Goal: Task Accomplishment & Management: Complete application form

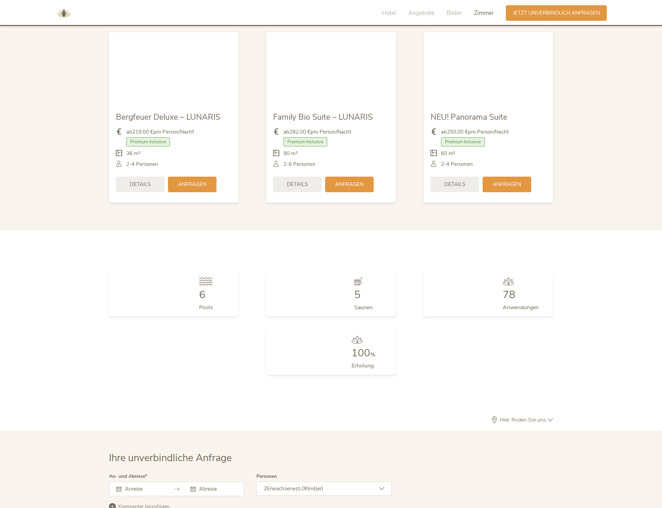
scroll to position [2077, 0]
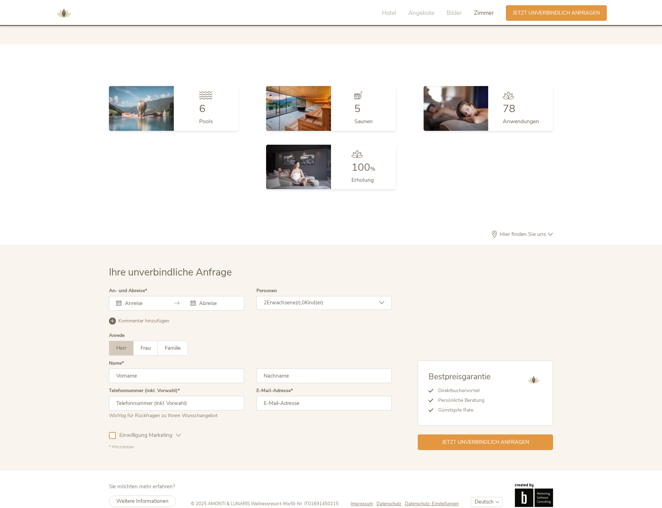
click at [485, 497] on select "Deutsch Italiano English" at bounding box center [487, 502] width 32 height 10
select select "/it/"
click at [471, 497] on select "Deutsch Italiano English" at bounding box center [487, 502] width 32 height 10
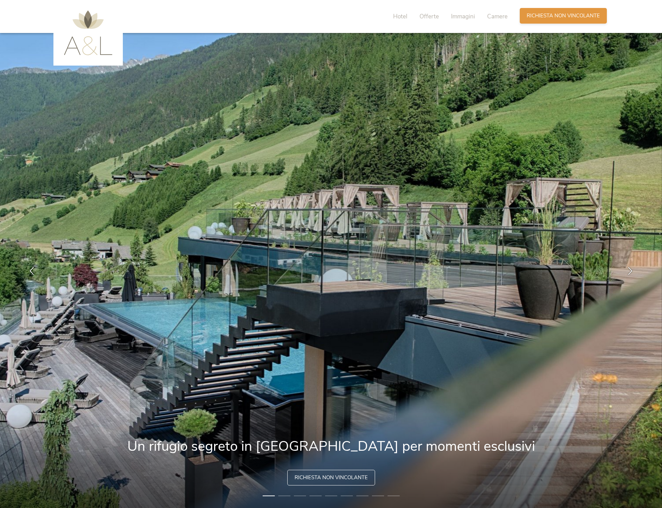
click at [526, 15] on div "Richiesta Richiesta non vincolante" at bounding box center [563, 16] width 87 height 16
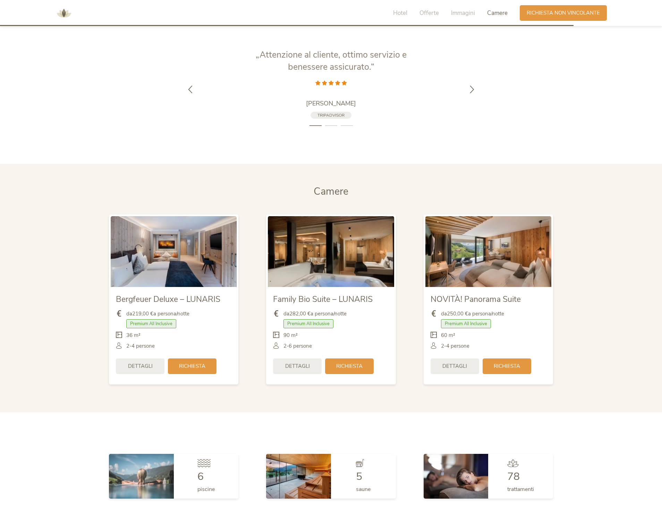
scroll to position [2090, 0]
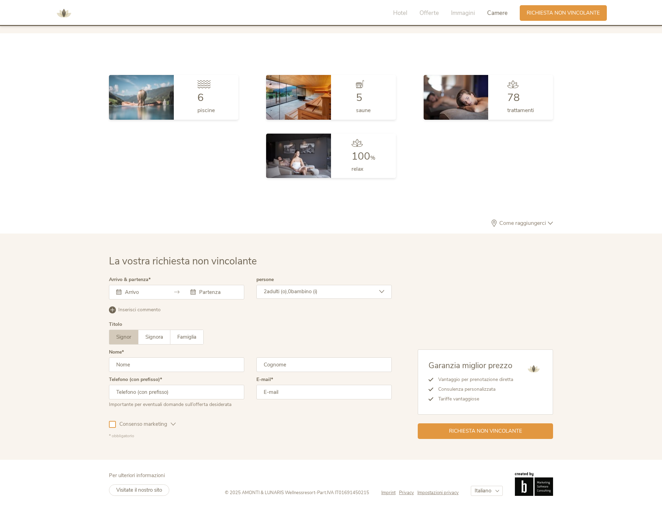
click at [146, 294] on input "text" at bounding box center [143, 292] width 40 height 7
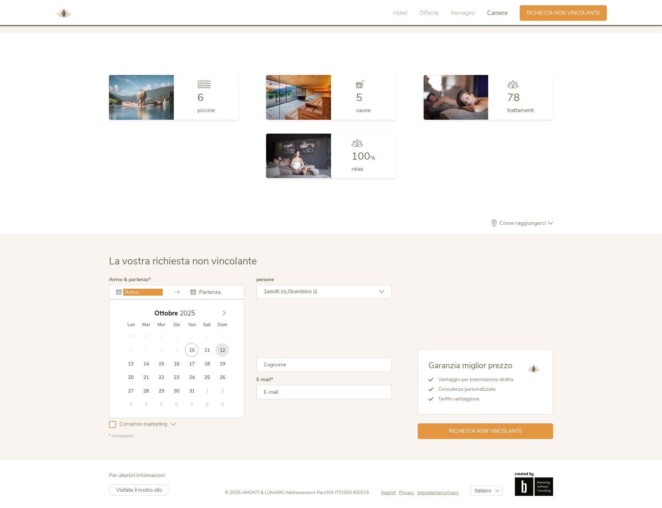
type input "12.10.2025"
type input "24.10.2025"
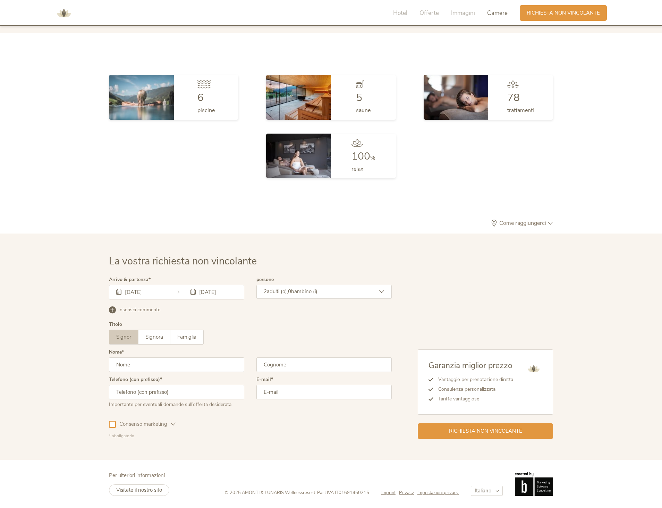
click at [336, 287] on div "2 adulti (o), 0 bambino (i)" at bounding box center [323, 292] width 135 height 14
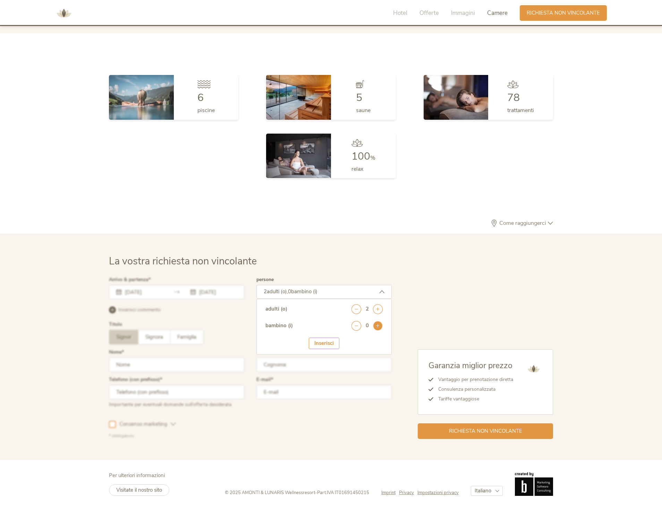
click at [380, 327] on icon at bounding box center [378, 326] width 10 height 10
click at [343, 351] on div "Età 1 . Bambino Anni seleziona 0 1 2 3 4 5 6 7 8 9 10 11 12 13 14 15 16 17" at bounding box center [323, 349] width 117 height 22
click at [354, 345] on select "seleziona 0 1 2 3 4 5 6 7 8 9 10 11 12 13 14 15 16 17" at bounding box center [365, 344] width 34 height 11
select select "1"
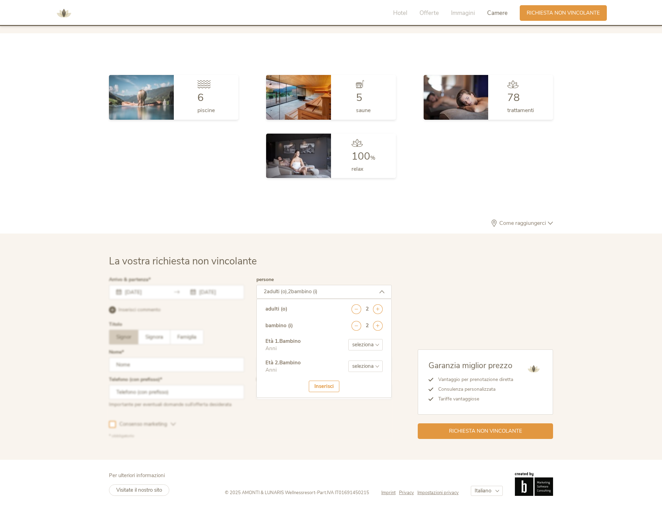
click at [348, 339] on select "seleziona 0 1 2 3 4 5 6 7 8 9 10 11 12 13 14 15 16 17" at bounding box center [365, 344] width 34 height 11
click at [365, 365] on select "seleziona 0 1 2 3 4 5 6 7 8 9 10 11 12 13 14 15 16 17" at bounding box center [365, 365] width 34 height 11
select select "5"
click at [348, 360] on select "seleziona 0 1 2 3 4 5 6 7 8 9 10 11 12 13 14 15 16 17" at bounding box center [365, 365] width 34 height 11
click at [319, 386] on div "Inserisci" at bounding box center [324, 386] width 31 height 11
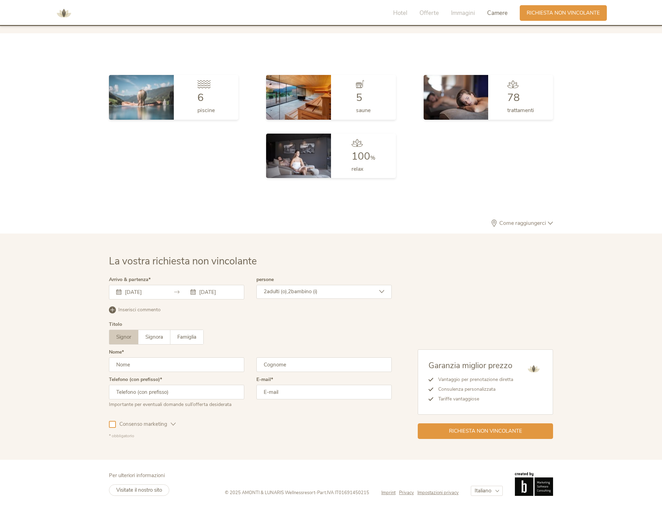
click at [155, 361] on input "text" at bounding box center [176, 364] width 135 height 15
type input "Marco"
type input "Tosoni"
type input "0791504719"
type input "marco.tosoni@gmail.com"
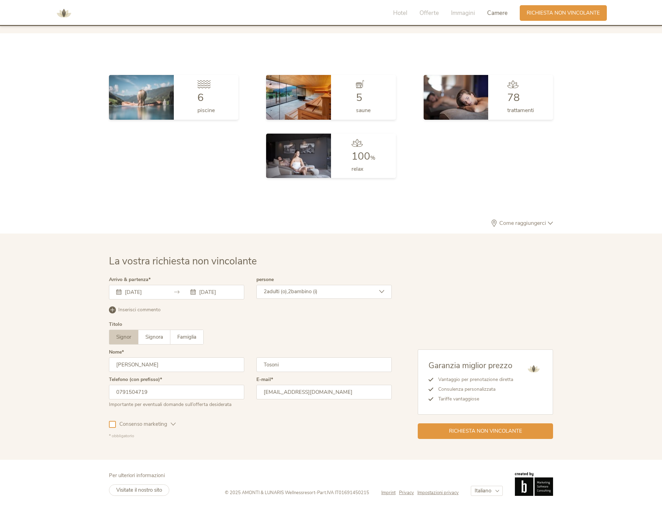
click at [156, 390] on input "0791504719" at bounding box center [176, 392] width 135 height 15
click at [144, 392] on input "0791504719" at bounding box center [176, 392] width 135 height 15
click at [111, 393] on input "0796801283" at bounding box center [176, 392] width 135 height 15
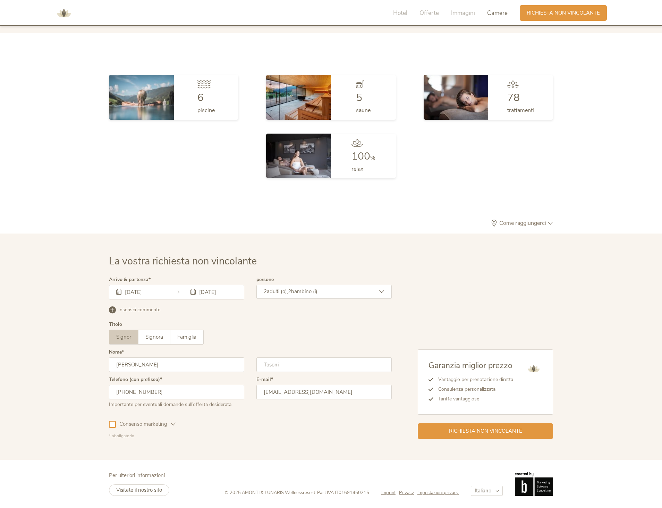
type input "+41796801283"
click at [74, 418] on div "La vostra richiesta non vincolante Arrivo & partenza 12.10.2025 24.10.2025 Otto…" at bounding box center [331, 346] width 662 height 226
click at [172, 422] on icon at bounding box center [173, 424] width 5 height 5
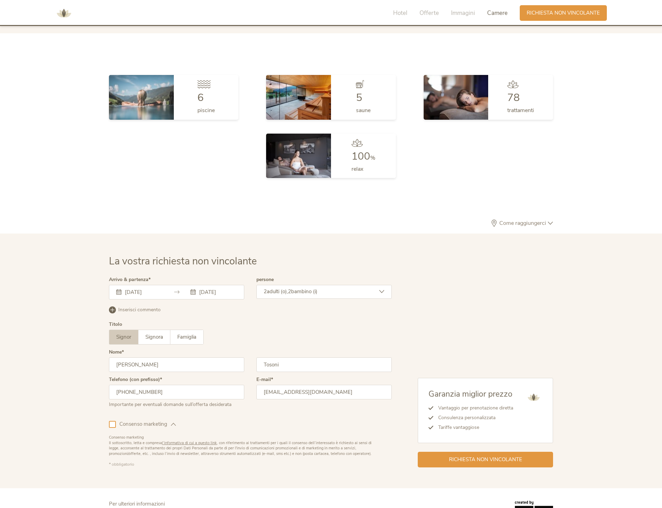
click at [172, 423] on icon at bounding box center [173, 424] width 5 height 5
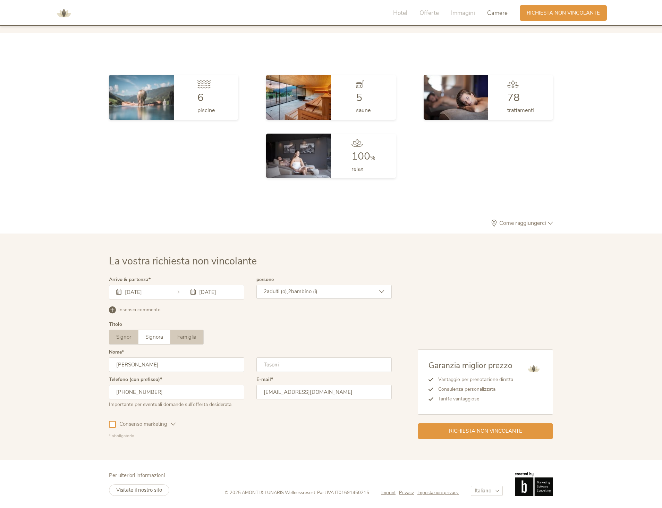
click at [184, 336] on span "Famiglia" at bounding box center [186, 336] width 19 height 7
click at [193, 340] on label "Famiglia" at bounding box center [186, 337] width 33 height 14
click at [142, 311] on span "Inserisci commento" at bounding box center [139, 309] width 42 height 7
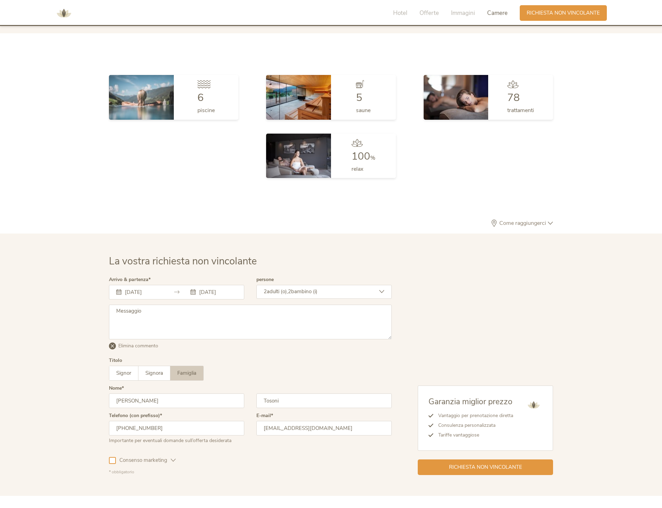
click at [141, 313] on textarea at bounding box center [250, 322] width 283 height 35
click at [207, 293] on input "24.10.2025" at bounding box center [217, 292] width 40 height 7
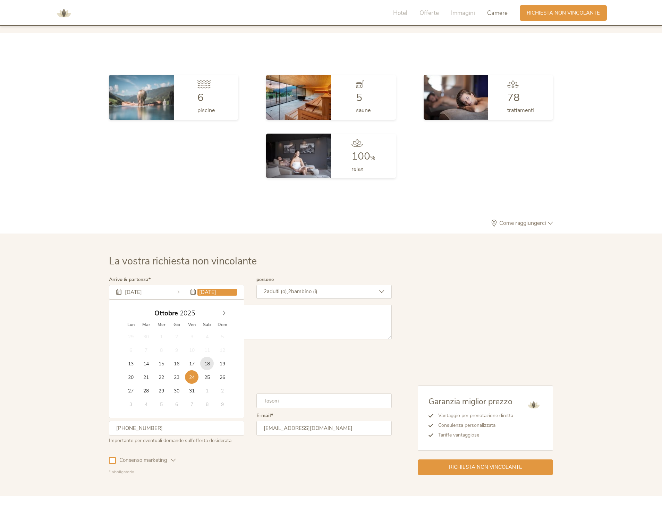
type input "18.10.2025"
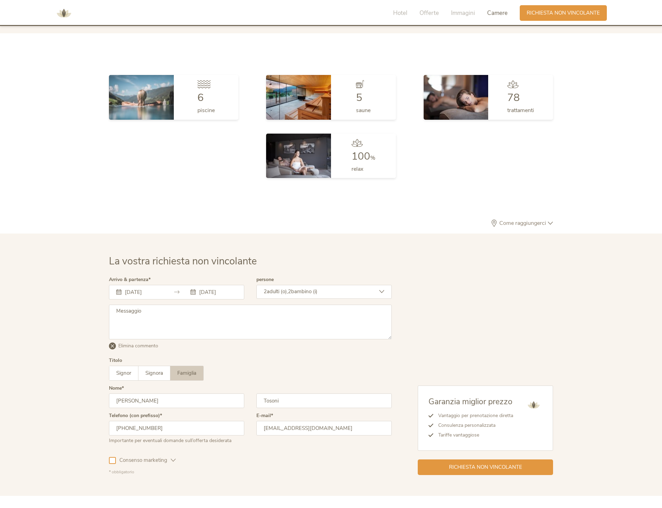
click at [0, 0] on div "Lun Mar Mer Gio Ven Sab Dom" at bounding box center [0, 0] width 0 height 0
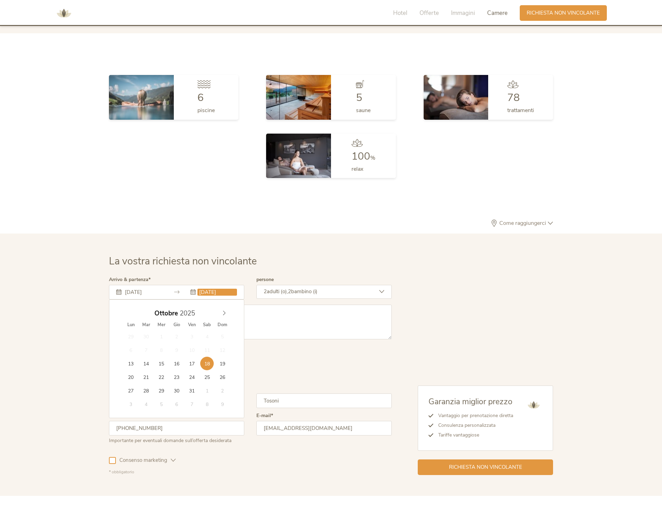
click at [264, 318] on textarea at bounding box center [250, 322] width 283 height 35
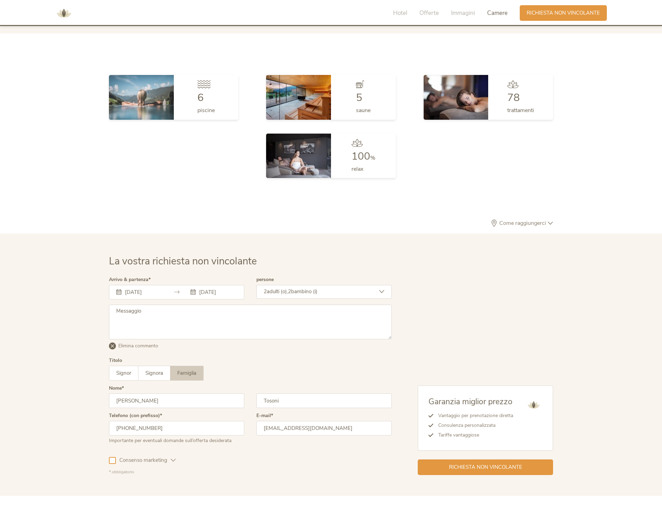
paste textarea "Buongiorno, stiamo pianificando una vacanza per il periodo da questa domenica (…"
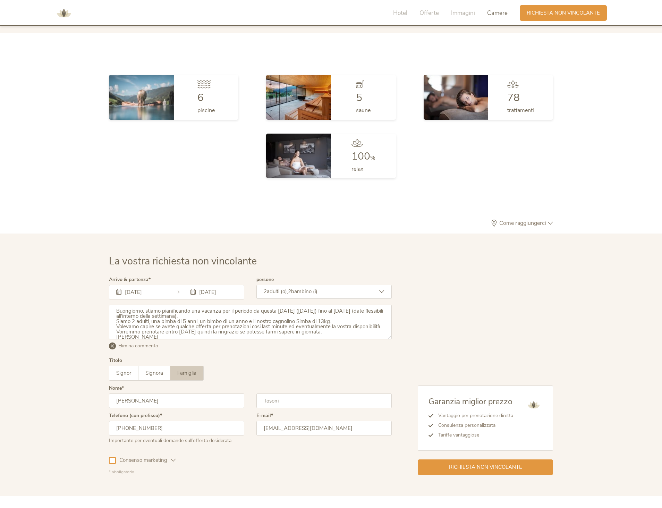
scroll to position [7, 0]
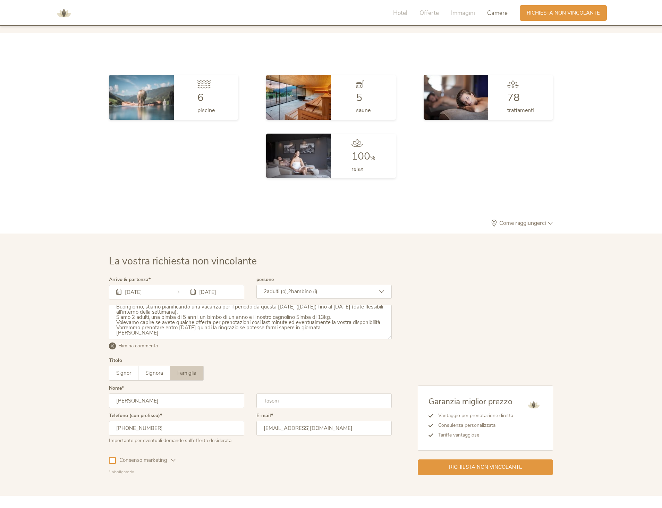
click at [148, 333] on textarea "Buongiorno, stiamo pianificando una vacanza per il periodo da questa domenica (…" at bounding box center [250, 322] width 283 height 35
type textarea "Buongiorno, stiamo pianificando una vacanza per il periodo da questa domenica (…"
click at [271, 370] on div "Signor Signora Famiglia Signor Signora Famiglia" at bounding box center [250, 373] width 283 height 15
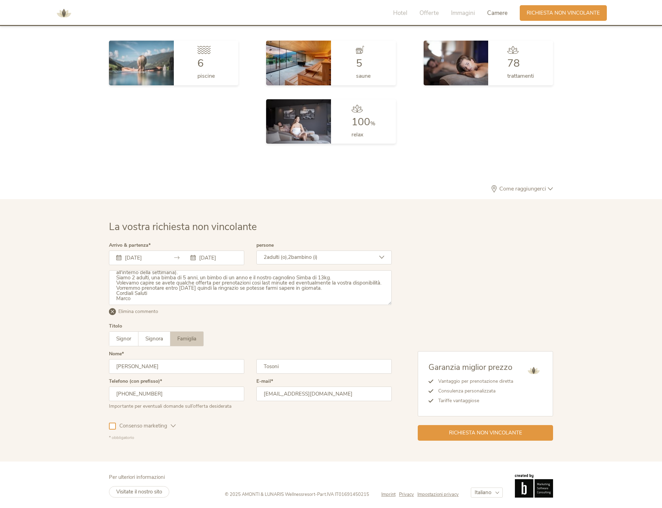
scroll to position [2126, 0]
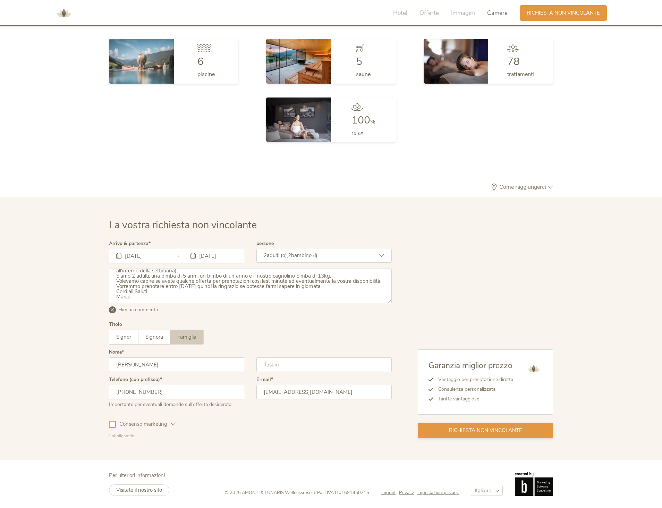
click at [485, 430] on span "Richiesta non vincolante" at bounding box center [485, 430] width 73 height 7
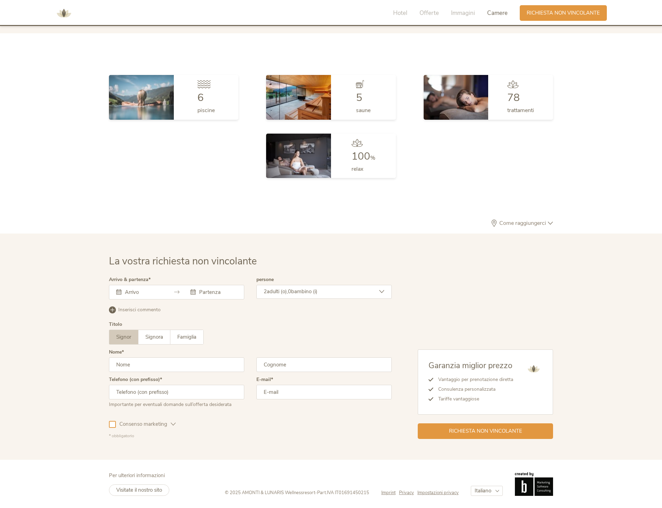
scroll to position [2090, 0]
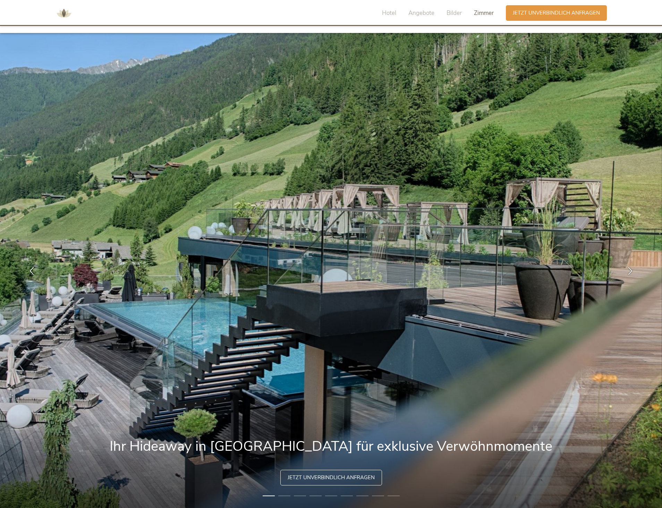
select select "/it/"
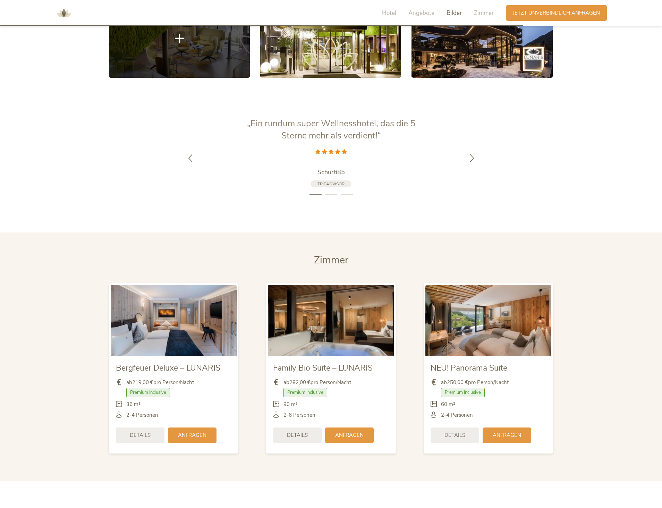
scroll to position [1626, 0]
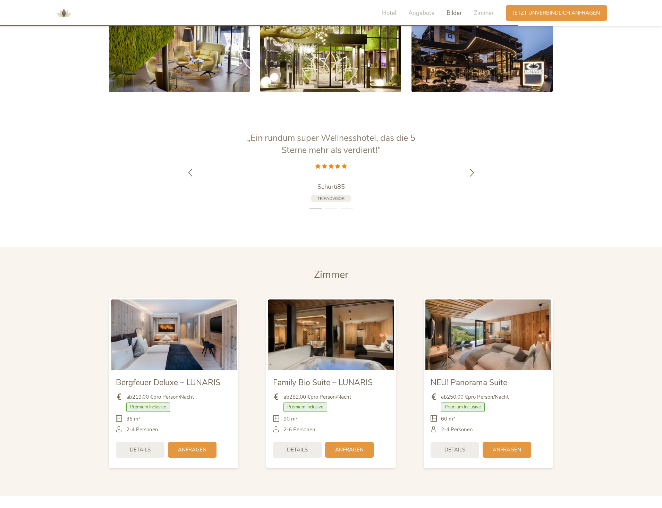
click at [64, 14] on img at bounding box center [63, 13] width 21 height 21
